Goal: Task Accomplishment & Management: Manage account settings

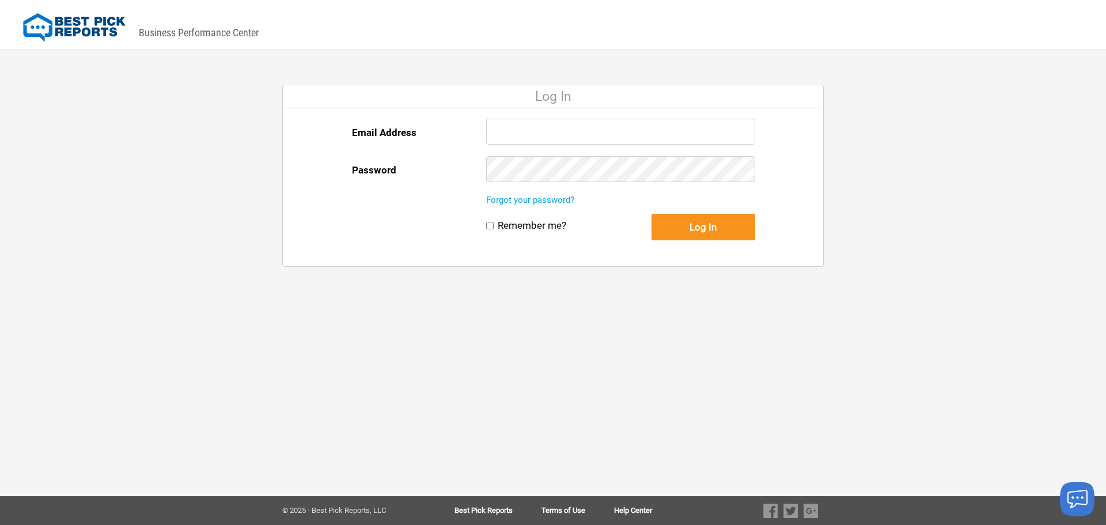
click at [627, 133] on input "Email Address" at bounding box center [620, 132] width 269 height 26
type input "[PERSON_NAME][EMAIL_ADDRESS][PERSON_NAME][DOMAIN_NAME]"
click at [690, 222] on button "Log In" at bounding box center [704, 227] width 104 height 27
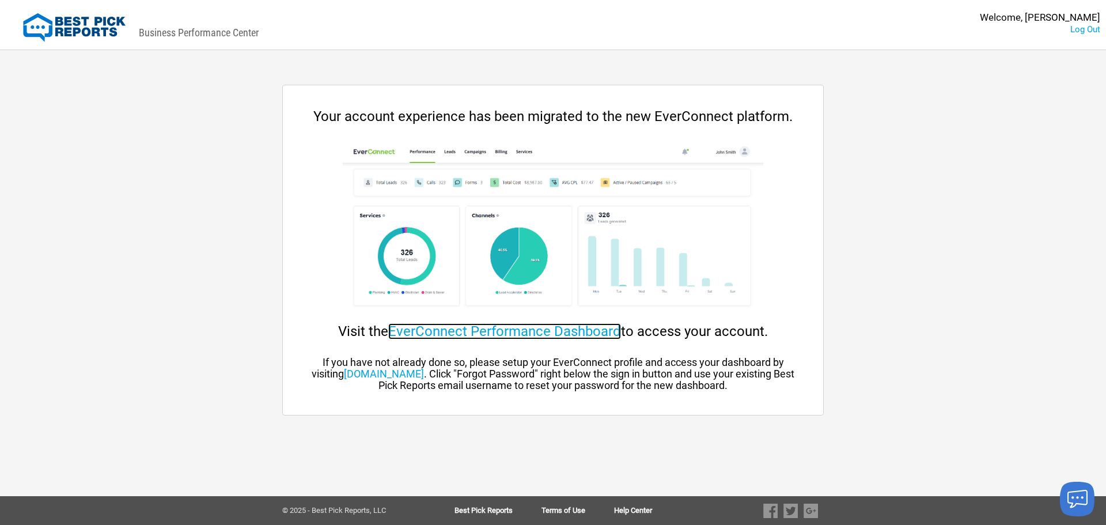
click at [541, 326] on link "EverConnect Performance Dashboard" at bounding box center [504, 331] width 233 height 16
